Goal: Information Seeking & Learning: Learn about a topic

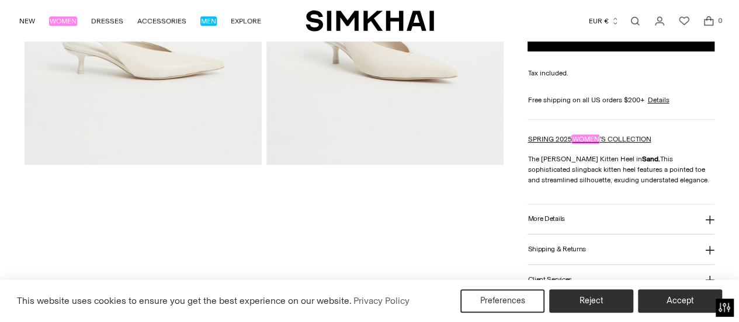
scroll to position [292, 0]
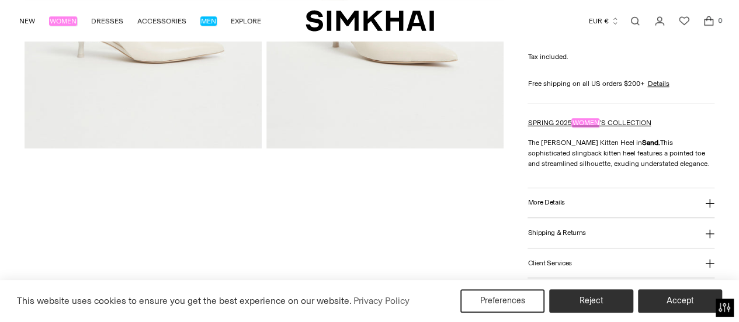
click at [545, 202] on h3 "More Details" at bounding box center [546, 203] width 37 height 8
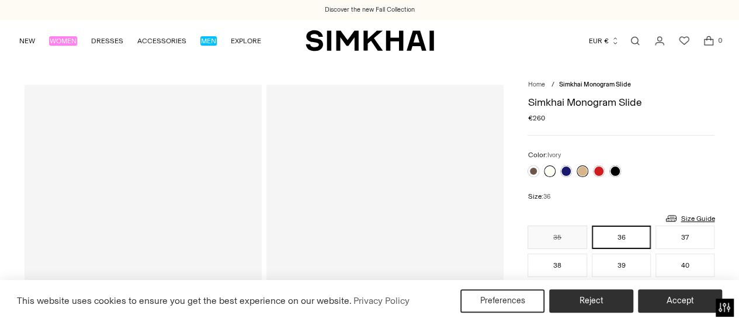
click at [548, 171] on link at bounding box center [550, 171] width 12 height 12
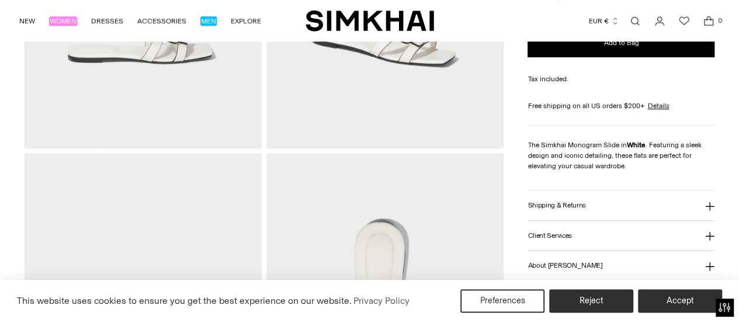
scroll to position [58, 0]
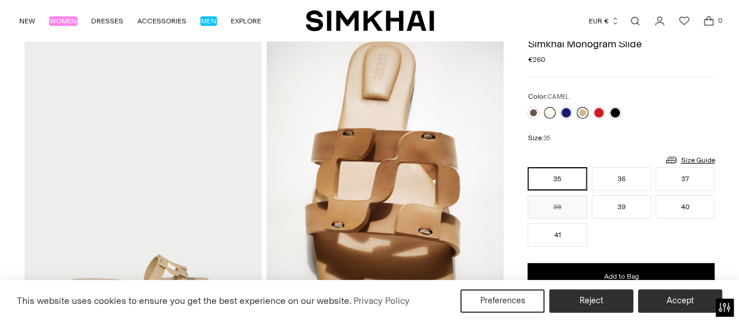
click at [584, 109] on link at bounding box center [583, 113] width 12 height 12
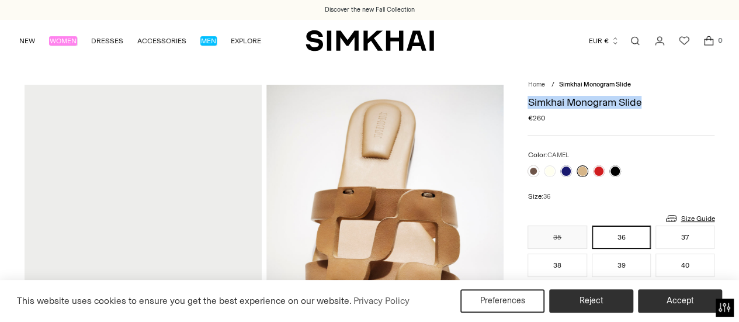
drag, startPoint x: 525, startPoint y: 106, endPoint x: 663, endPoint y: 107, distance: 137.4
click at [608, 132] on div "Simkhai Monogram Slide Regular price €260 Unit price / per" at bounding box center [621, 116] width 187 height 39
click at [568, 106] on h1 "Simkhai Monogram Slide" at bounding box center [621, 102] width 187 height 11
drag, startPoint x: 568, startPoint y: 106, endPoint x: 583, endPoint y: 103, distance: 16.0
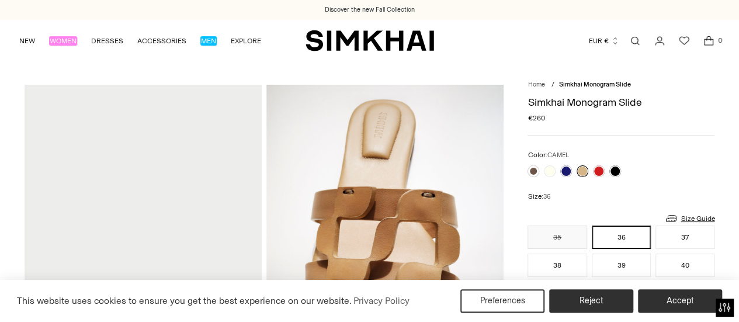
click at [577, 103] on h1 "Simkhai Monogram Slide" at bounding box center [621, 102] width 187 height 11
click at [625, 102] on h1 "Simkhai Monogram Slide" at bounding box center [621, 102] width 187 height 11
drag, startPoint x: 568, startPoint y: 106, endPoint x: 644, endPoint y: 102, distance: 76.1
click at [644, 102] on h1 "Simkhai Monogram Slide" at bounding box center [621, 102] width 187 height 11
copy h1 "Monogram Slide"
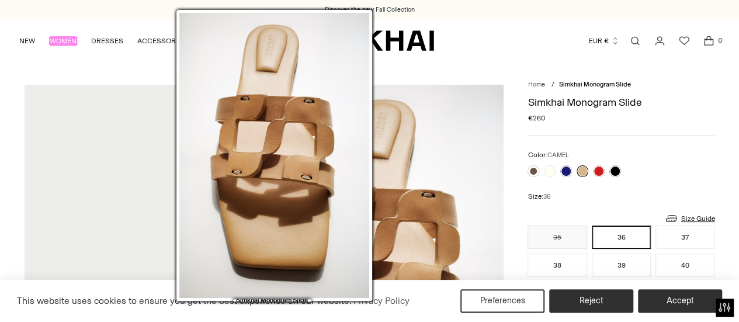
click at [379, 132] on img at bounding box center [385, 263] width 237 height 356
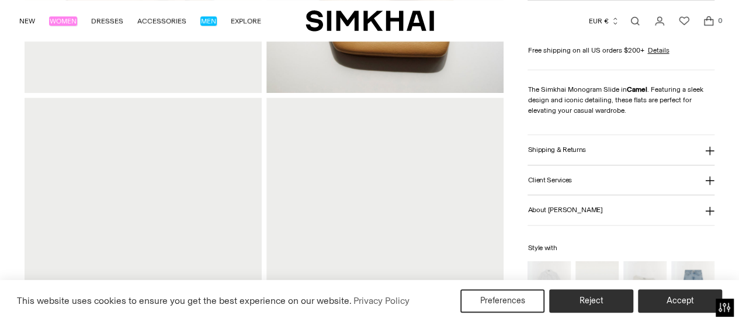
scroll to position [351, 0]
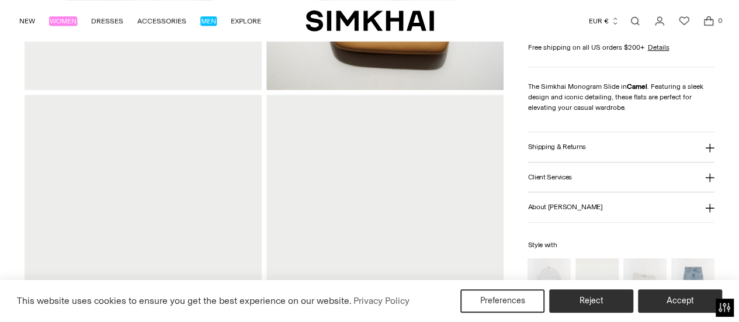
click at [552, 210] on button "About SIMKHAI" at bounding box center [621, 207] width 187 height 30
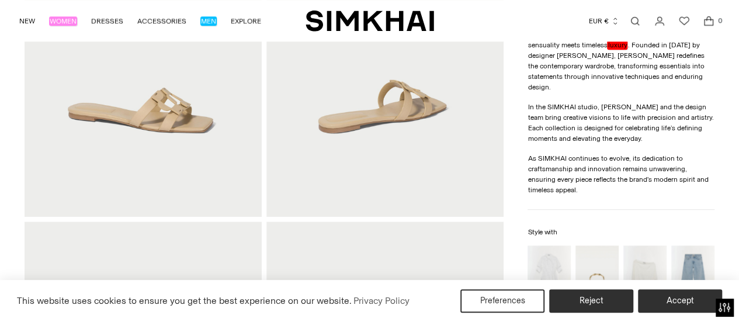
scroll to position [409, 0]
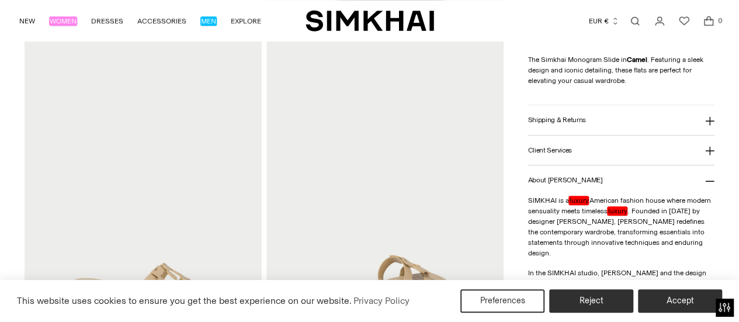
click at [551, 120] on h3 "Shipping & Returns" at bounding box center [557, 120] width 58 height 8
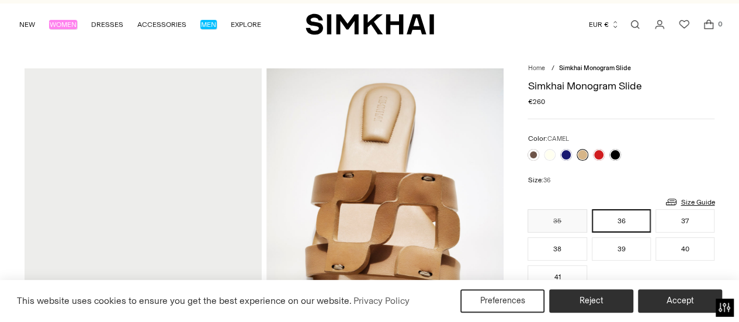
scroll to position [0, 0]
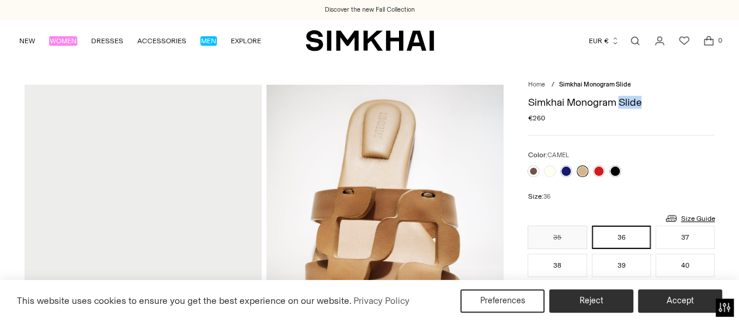
drag, startPoint x: 621, startPoint y: 105, endPoint x: 644, endPoint y: 106, distance: 22.8
click at [644, 106] on h1 "Simkhai Monogram Slide" at bounding box center [621, 102] width 187 height 11
drag, startPoint x: 589, startPoint y: 120, endPoint x: 586, endPoint y: 113, distance: 7.8
click at [589, 120] on div "Regular price €260 Unit price / per" at bounding box center [621, 118] width 187 height 11
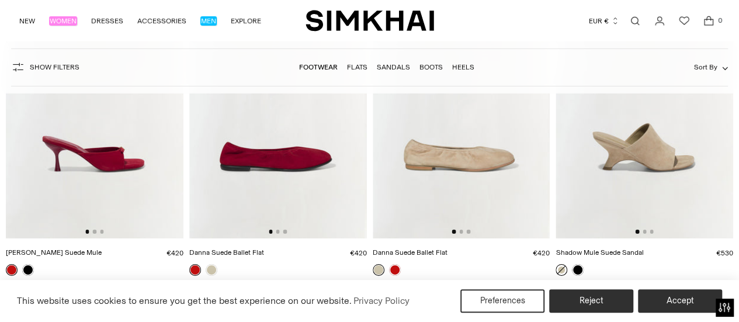
scroll to position [1637, 0]
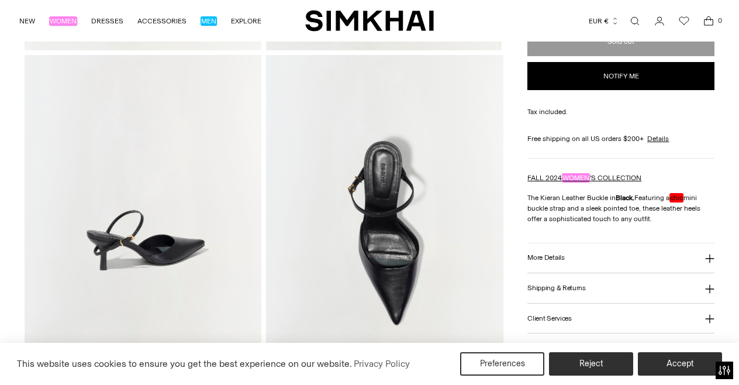
scroll to position [409, 0]
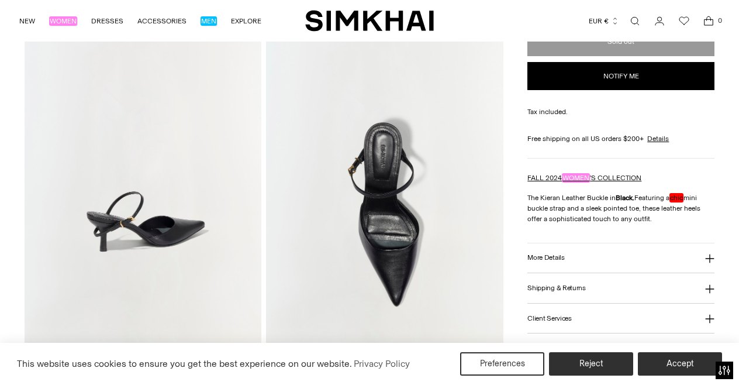
click at [546, 255] on h3 "More Details" at bounding box center [545, 258] width 37 height 8
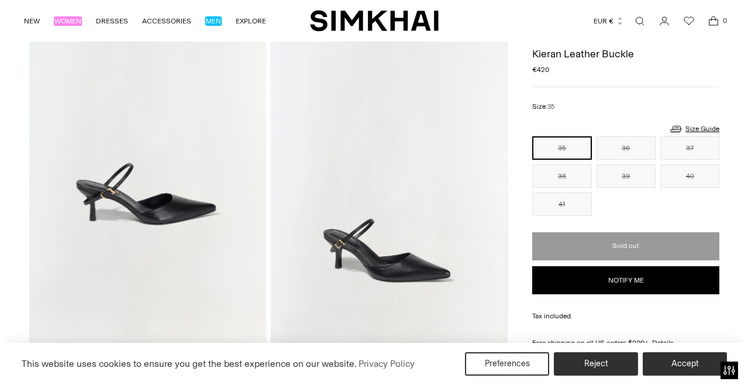
scroll to position [0, 0]
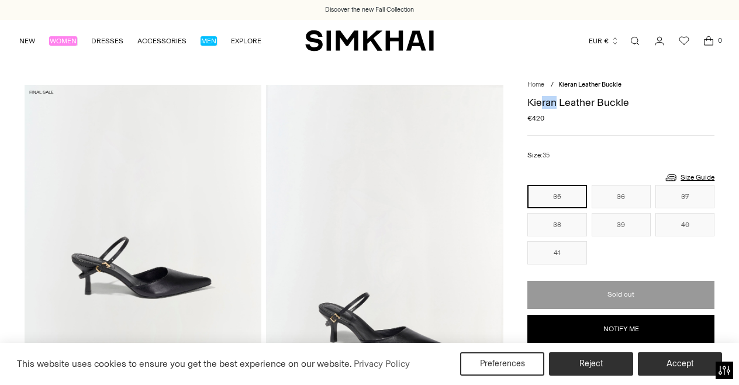
drag, startPoint x: 556, startPoint y: 100, endPoint x: 534, endPoint y: 97, distance: 22.4
click at [539, 97] on h1 "Kieran Leather Buckle" at bounding box center [620, 102] width 187 height 11
drag, startPoint x: 534, startPoint y: 97, endPoint x: 525, endPoint y: 98, distance: 8.8
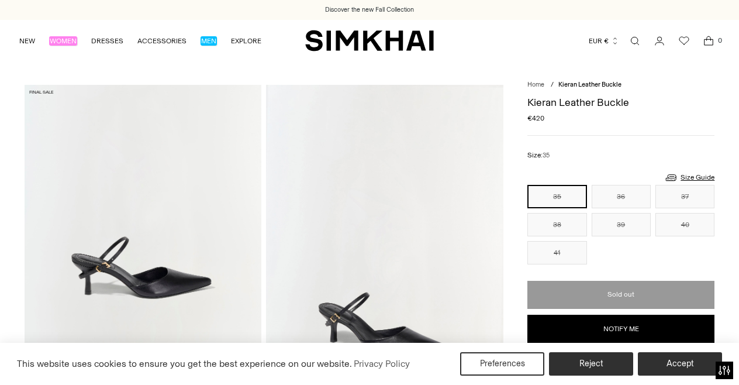
click at [530, 100] on h1 "Kieran Leather Buckle" at bounding box center [620, 102] width 187 height 11
click at [547, 103] on h1 "Kieran Leather Buckle" at bounding box center [620, 102] width 187 height 11
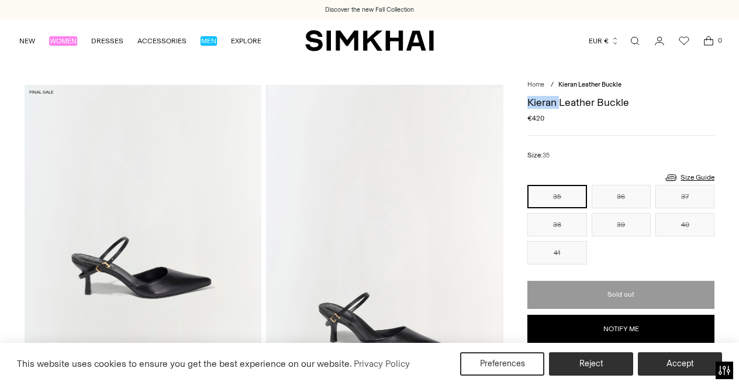
click at [634, 41] on link "Open search modal" at bounding box center [634, 40] width 23 height 23
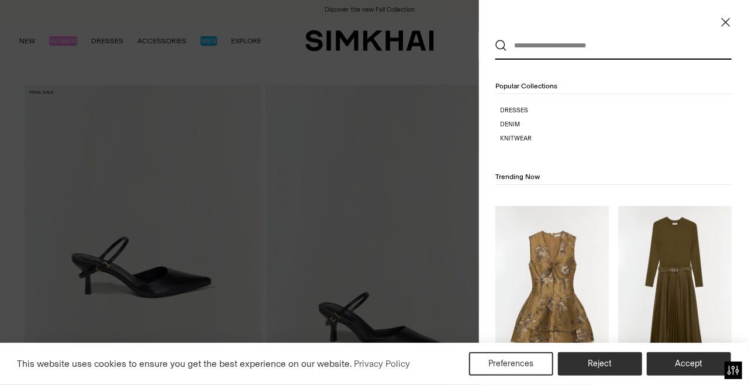
paste input "******"
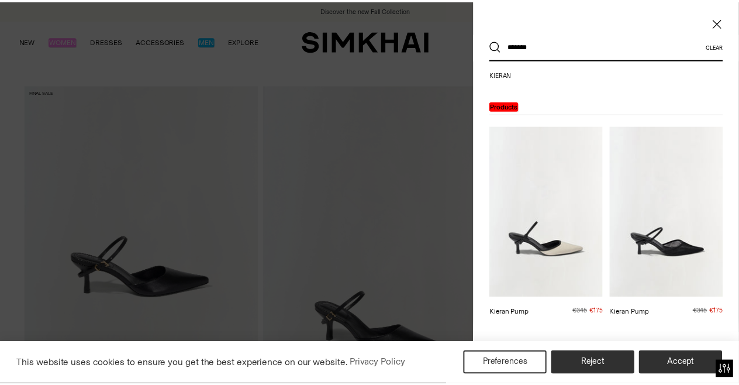
scroll to position [50, 0]
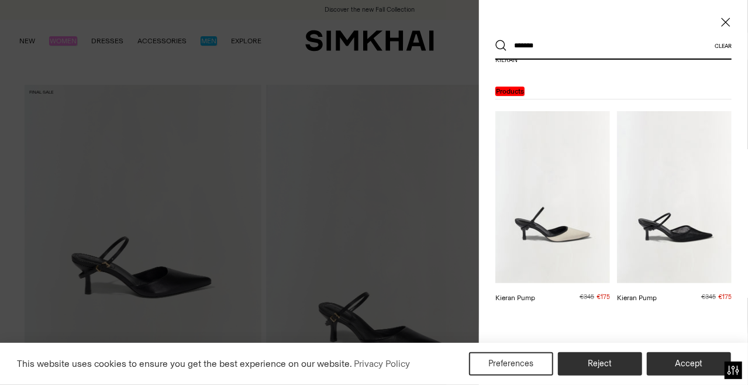
type input "******"
click at [724, 26] on icon "Close" at bounding box center [725, 22] width 9 height 12
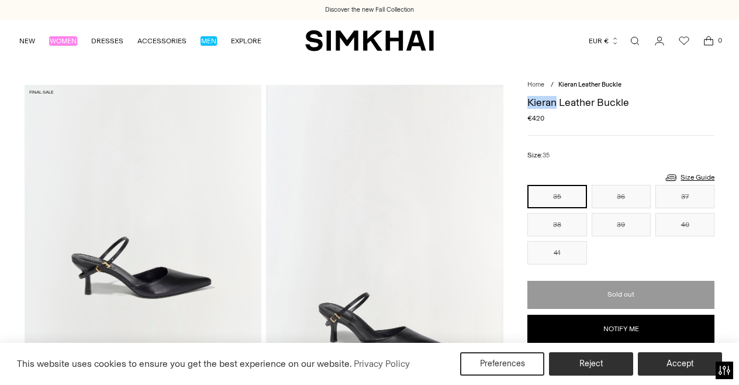
drag, startPoint x: 524, startPoint y: 101, endPoint x: 554, endPoint y: 103, distance: 29.3
copy h1 "Kieran"
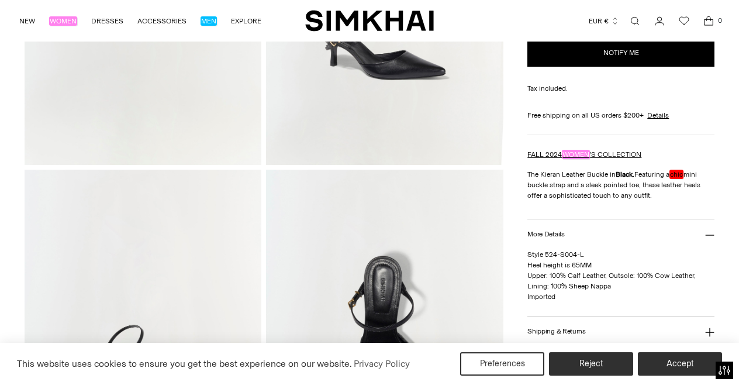
scroll to position [292, 0]
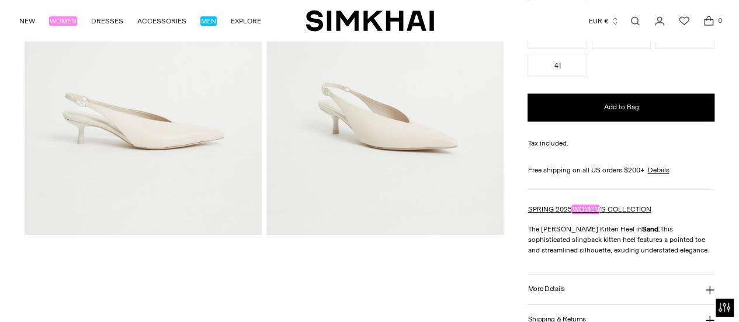
scroll to position [274, 0]
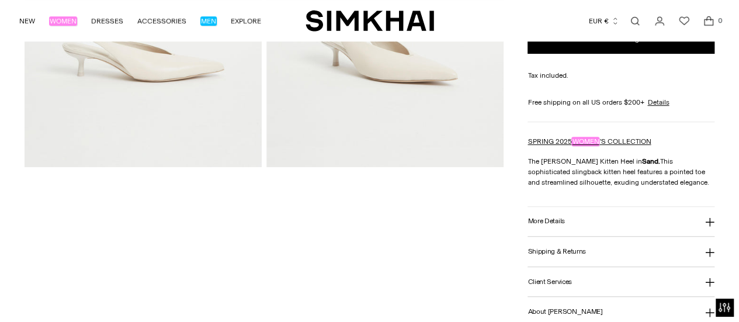
click at [549, 225] on h3 "More Details" at bounding box center [546, 221] width 37 height 8
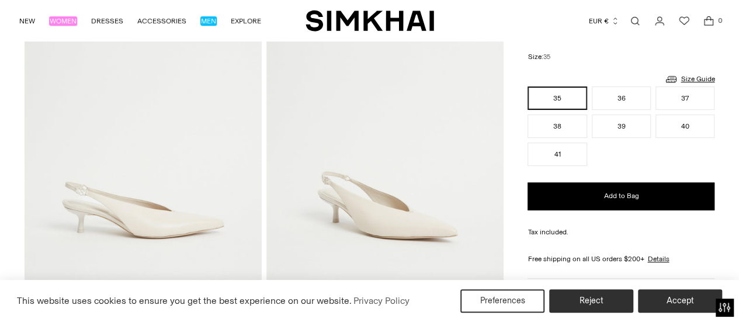
scroll to position [0, 0]
